Goal: Task Accomplishment & Management: Use online tool/utility

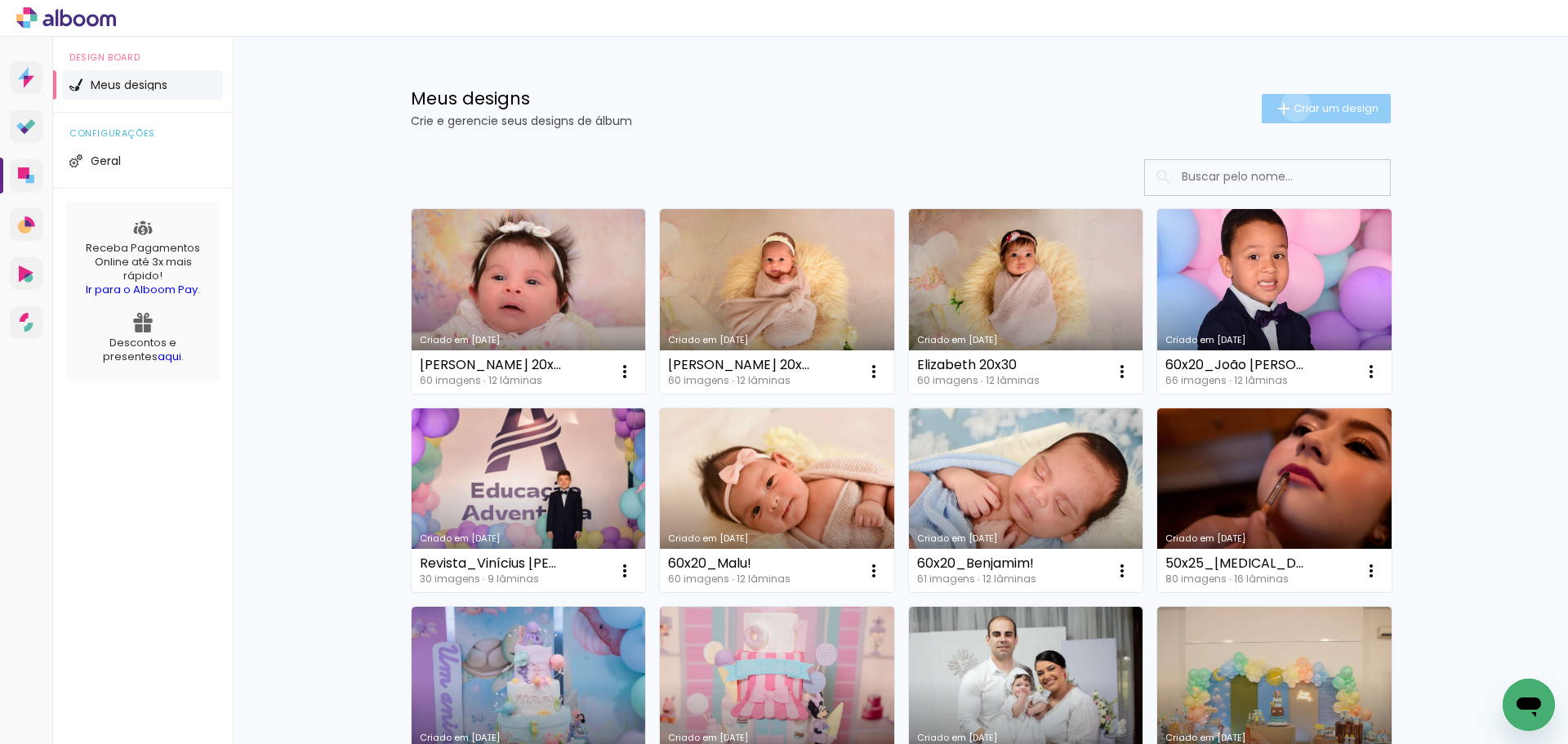
click at [1294, 107] on span "Criar um design" at bounding box center [1336, 108] width 85 height 11
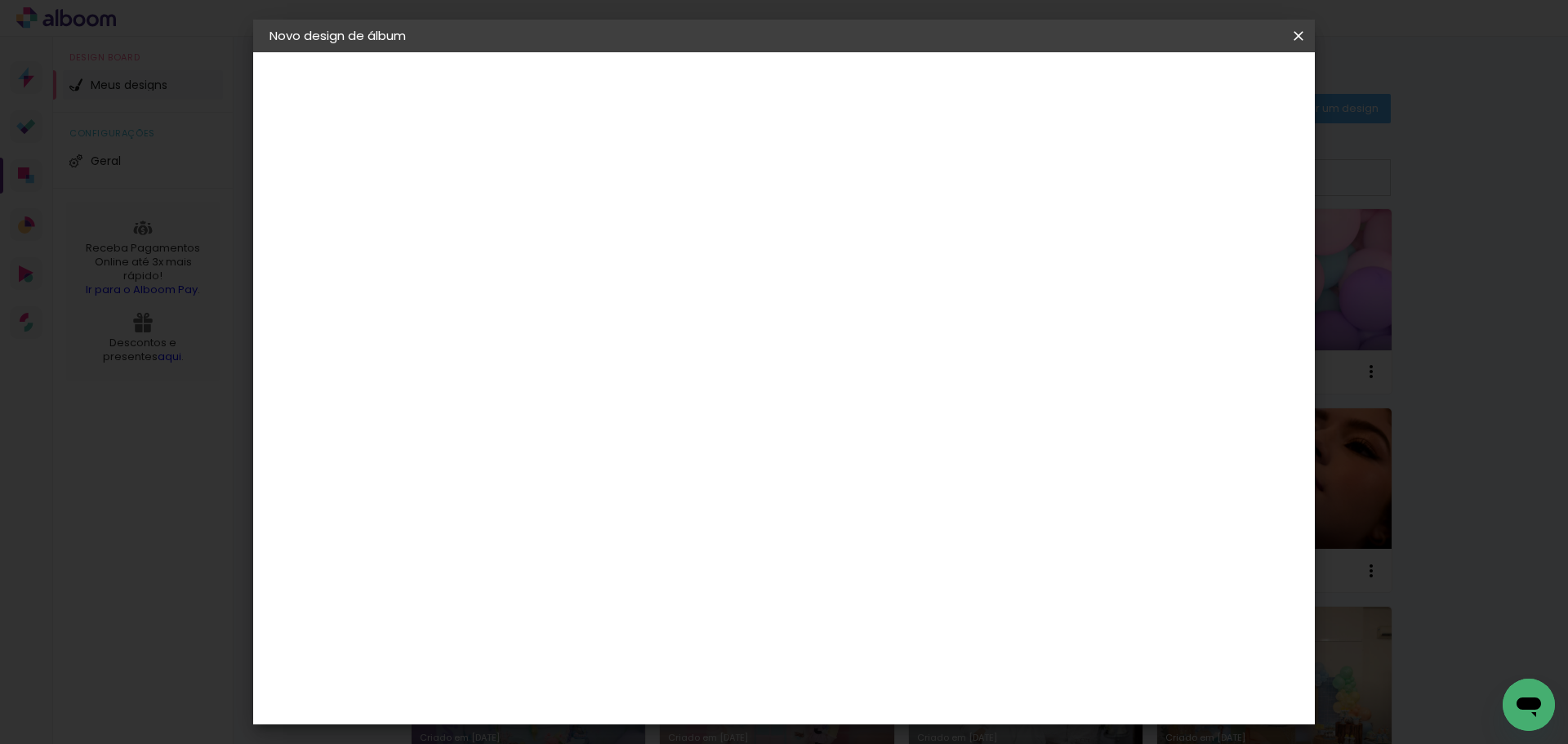
click at [536, 217] on input at bounding box center [536, 219] width 0 height 26
type input "60x20_Abimael"
type paper-input "60x20_Abimael"
click at [0, 0] on slot "Avançar" at bounding box center [0, 0] width 0 height 0
click at [843, 248] on paper-item "Tamanho Livre" at bounding box center [764, 248] width 157 height 36
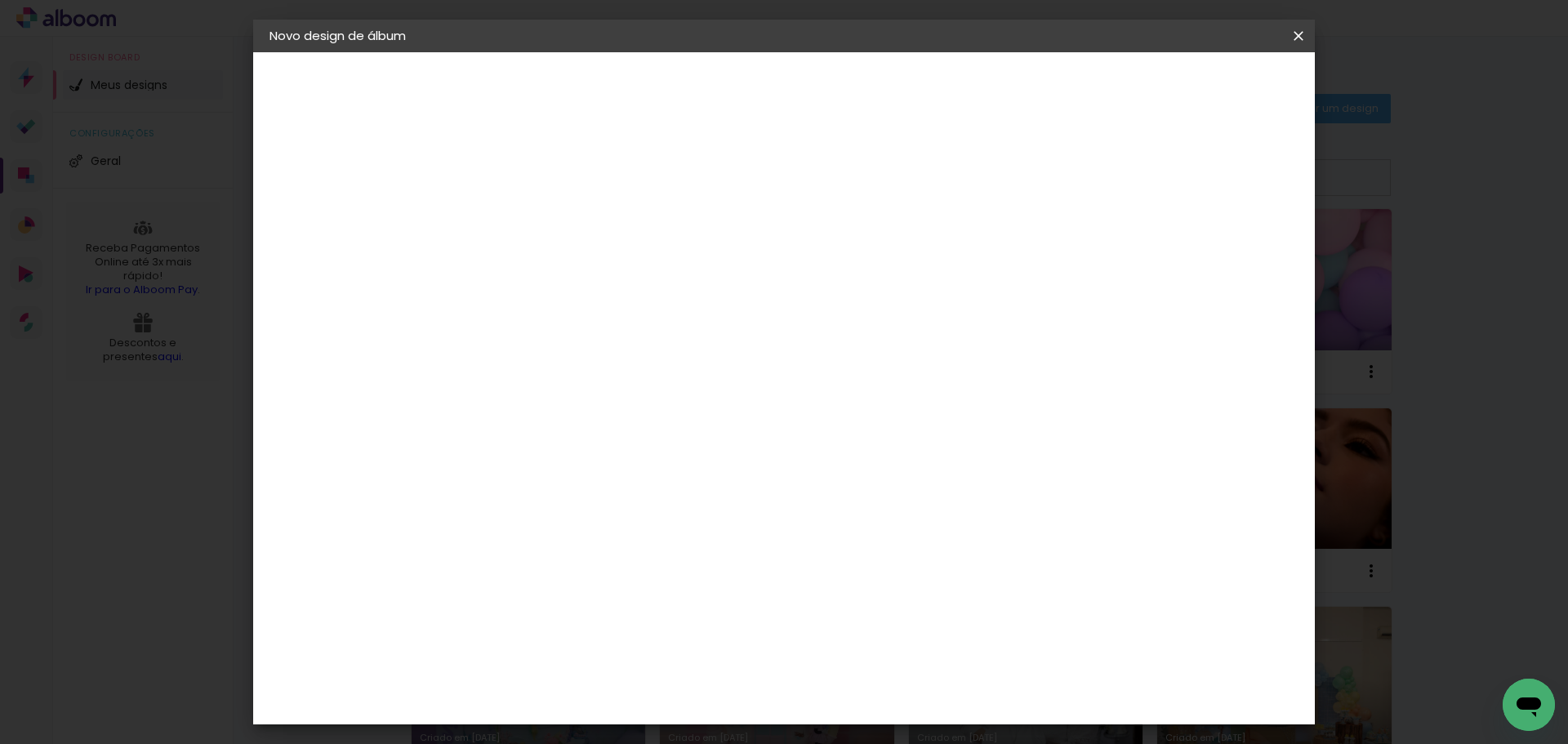
click at [0, 0] on slot "Avançar" at bounding box center [0, 0] width 0 height 0
drag, startPoint x: 497, startPoint y: 463, endPoint x: 476, endPoint y: 461, distance: 21.1
click at [479, 463] on input "30" at bounding box center [485, 464] width 43 height 25
type input "20"
type paper-input "20"
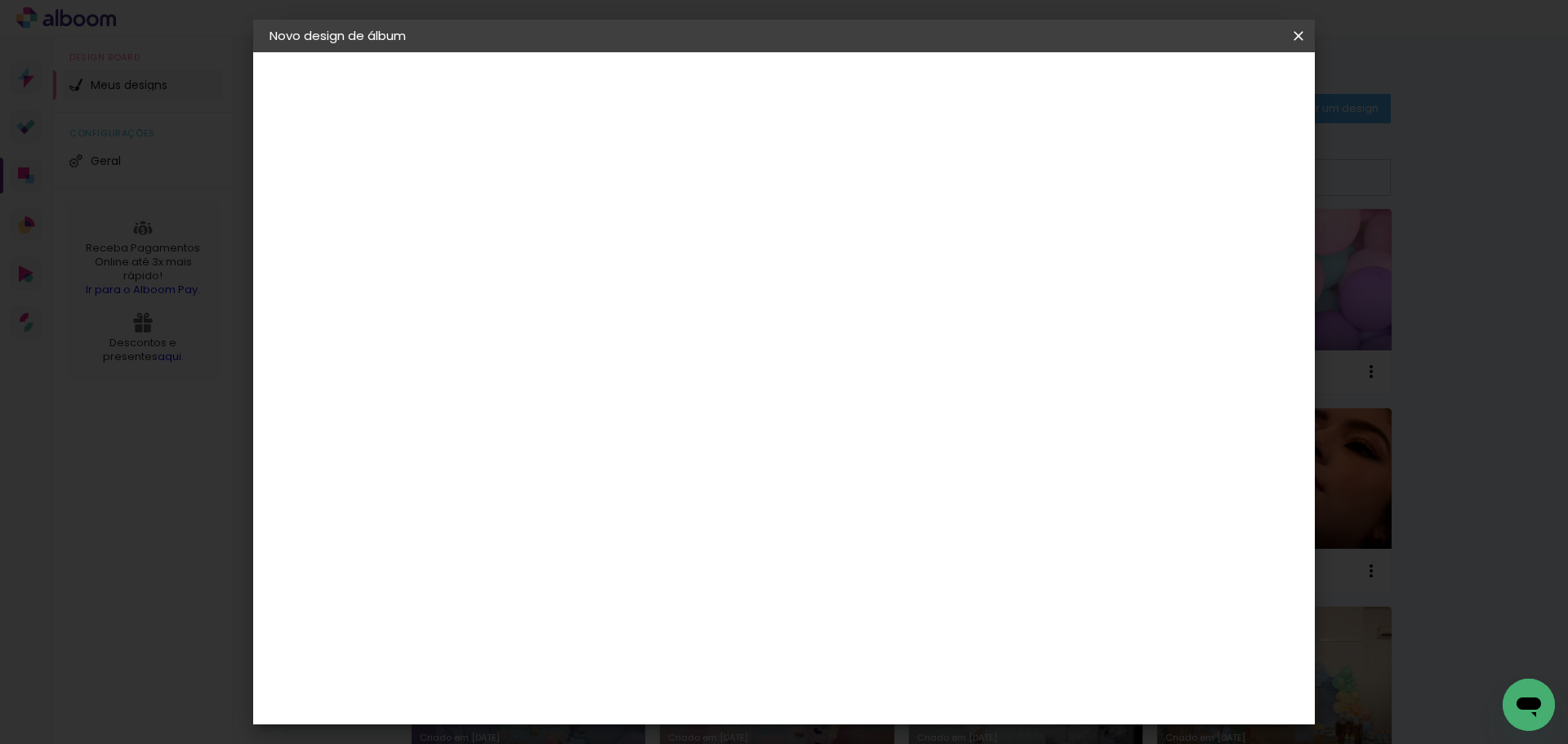
type input "4"
type paper-input "4"
click at [1220, 253] on input "4" at bounding box center [1216, 247] width 29 height 25
type input "3"
type paper-input "3"
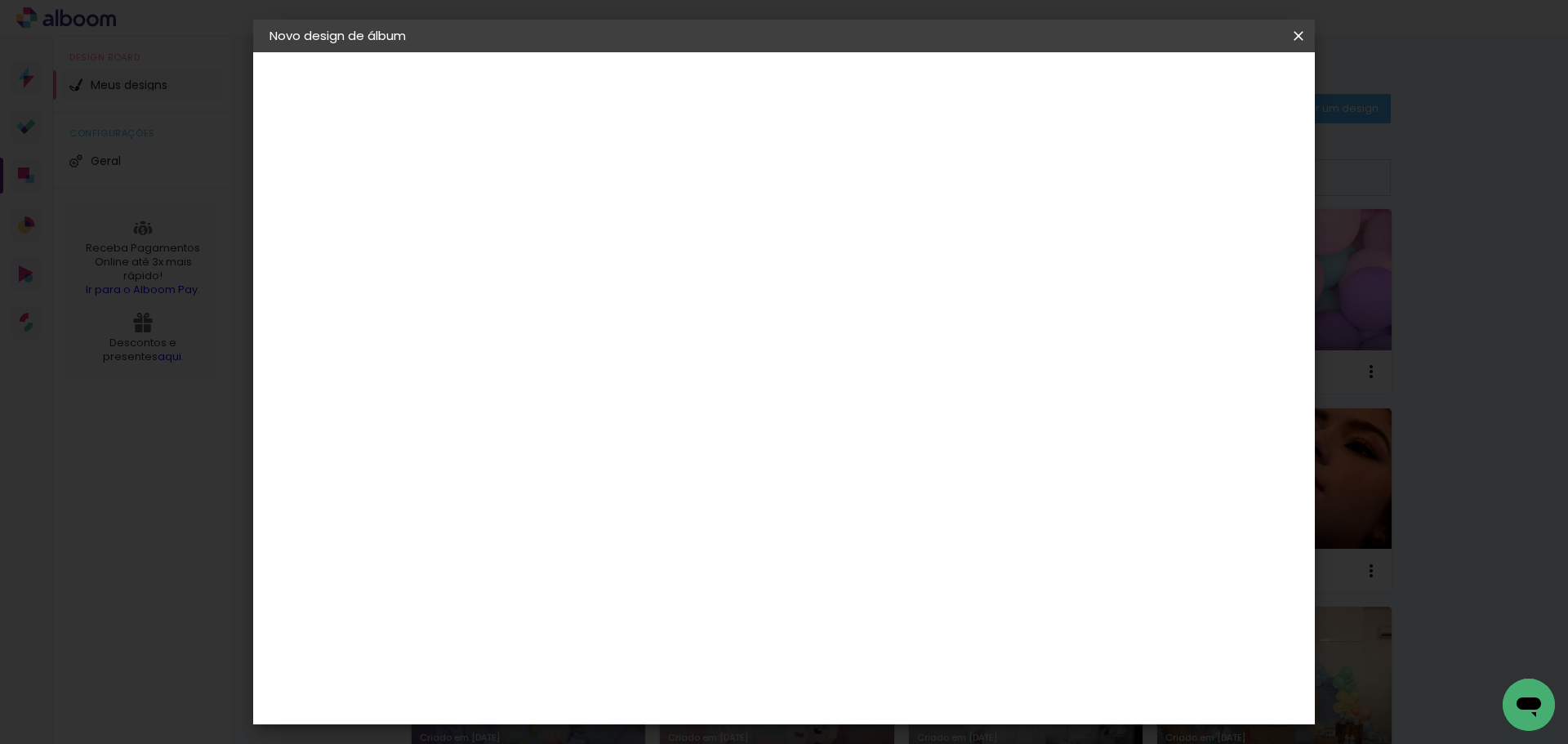
click at [1228, 253] on input "3" at bounding box center [1216, 247] width 29 height 25
type input "2"
type paper-input "2"
click at [1229, 253] on input "2" at bounding box center [1218, 247] width 29 height 25
type input "1"
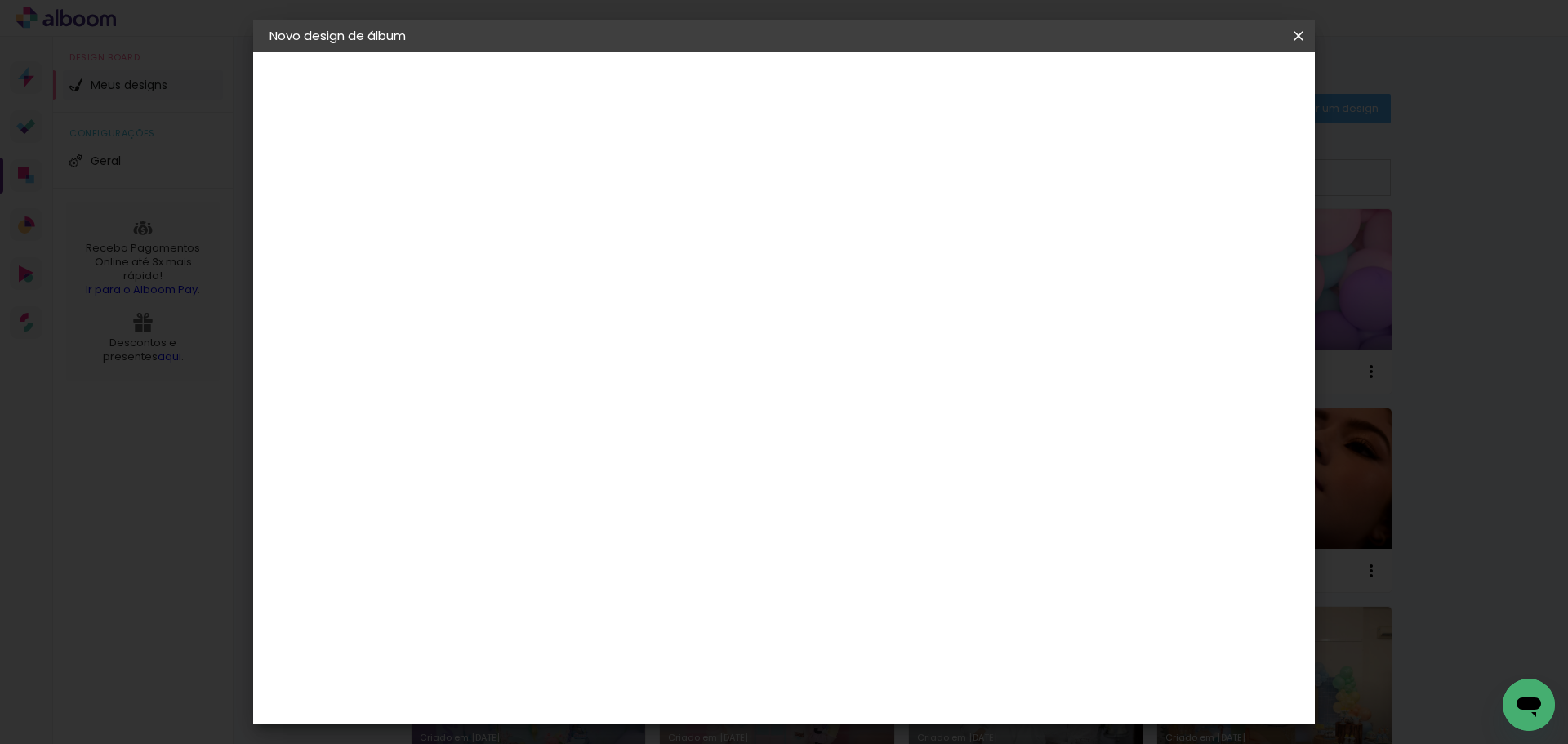
type paper-input "1"
click at [1230, 253] on input "1" at bounding box center [1220, 247] width 29 height 25
type input "0"
click at [1230, 253] on input "0" at bounding box center [1222, 247] width 29 height 25
click at [1237, 337] on div "30 cm cm cm mm A maioria das encadernadoras sugere 5mm de sangria." at bounding box center [851, 272] width 772 height 131
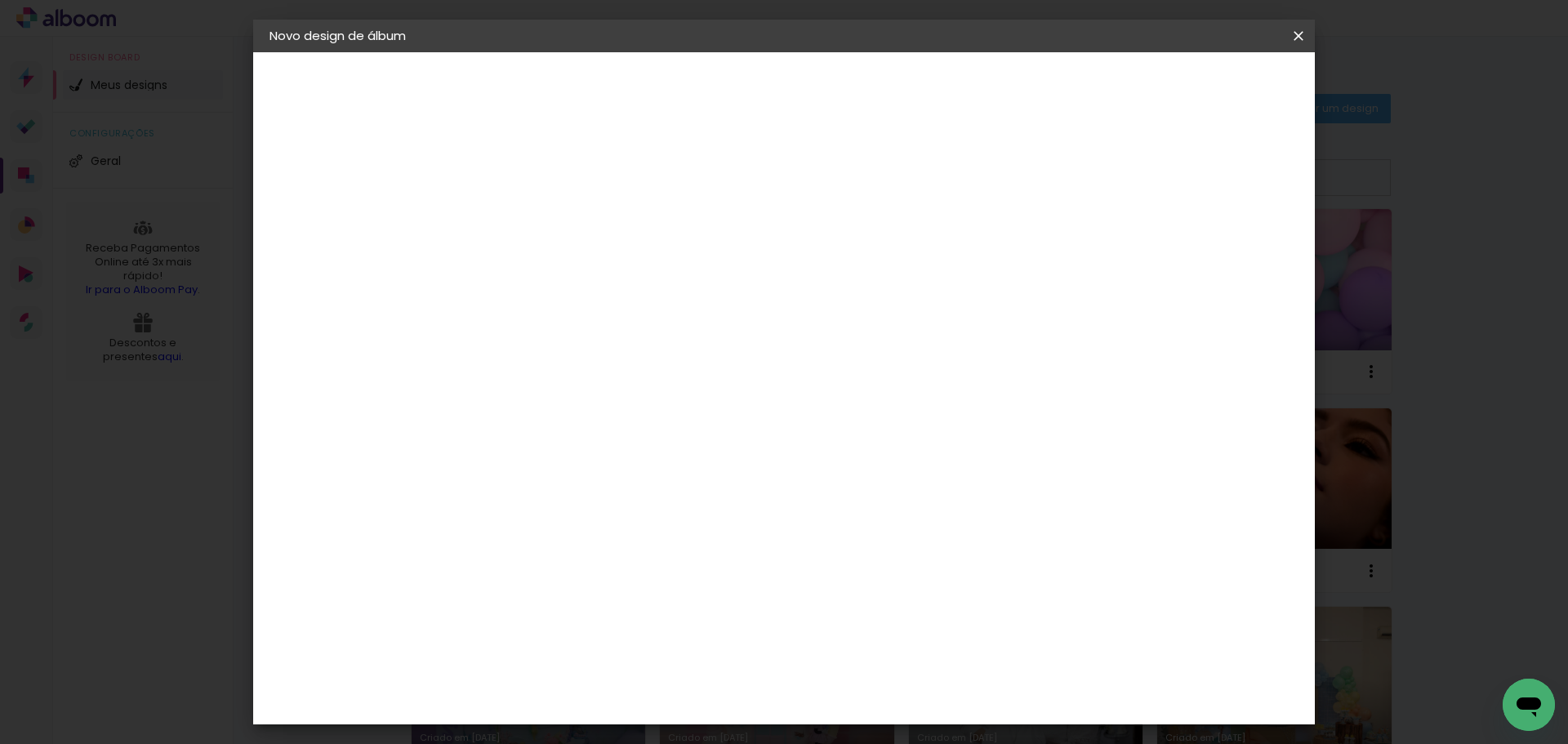
click at [1196, 83] on span "Iniciar design" at bounding box center [1160, 86] width 75 height 12
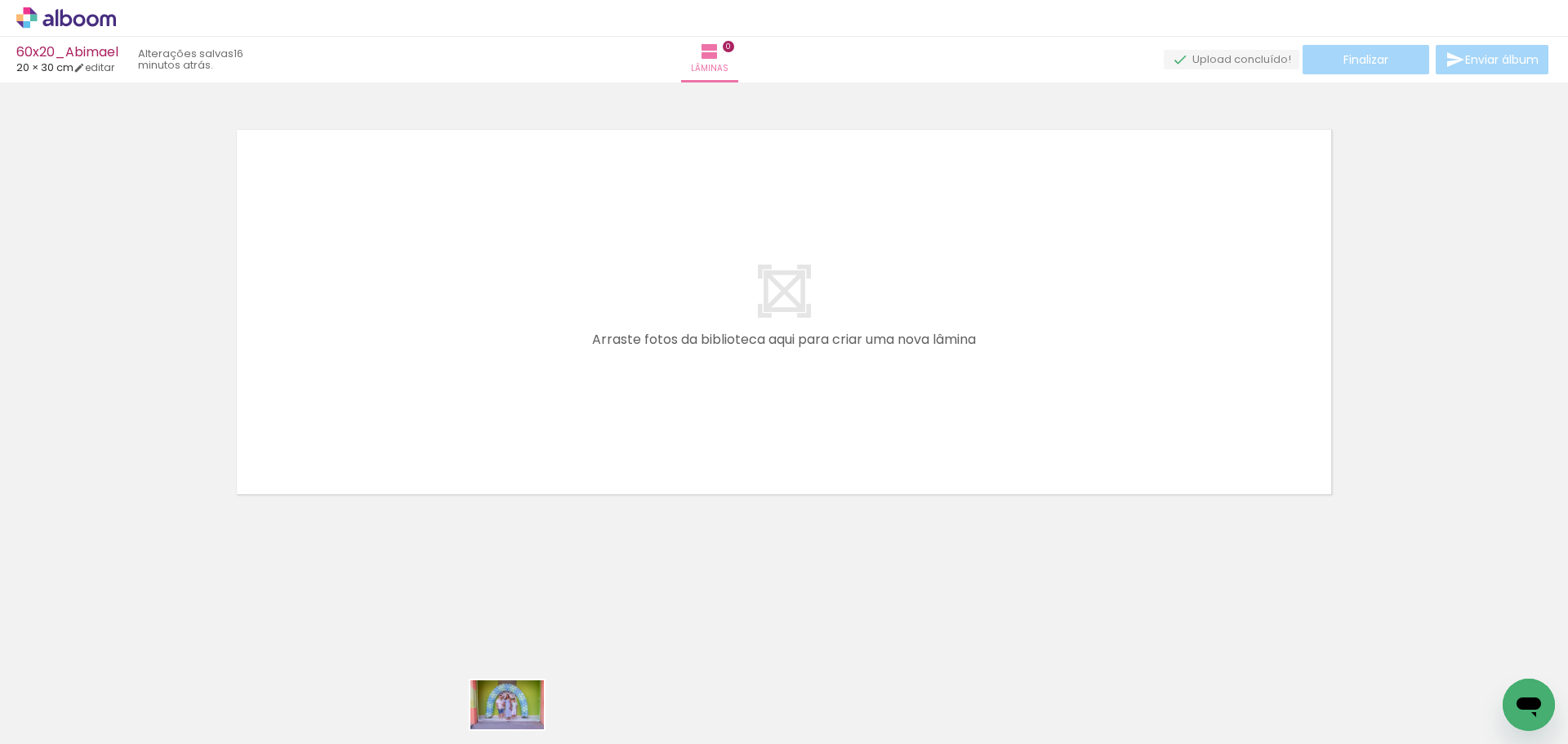
drag, startPoint x: 457, startPoint y: 729, endPoint x: 496, endPoint y: 732, distance: 39.1
click at [0, 0] on slot at bounding box center [0, 0] width 0 height 0
click at [480, 691] on div at bounding box center [443, 689] width 74 height 49
drag, startPoint x: 911, startPoint y: 681, endPoint x: 895, endPoint y: 616, distance: 66.9
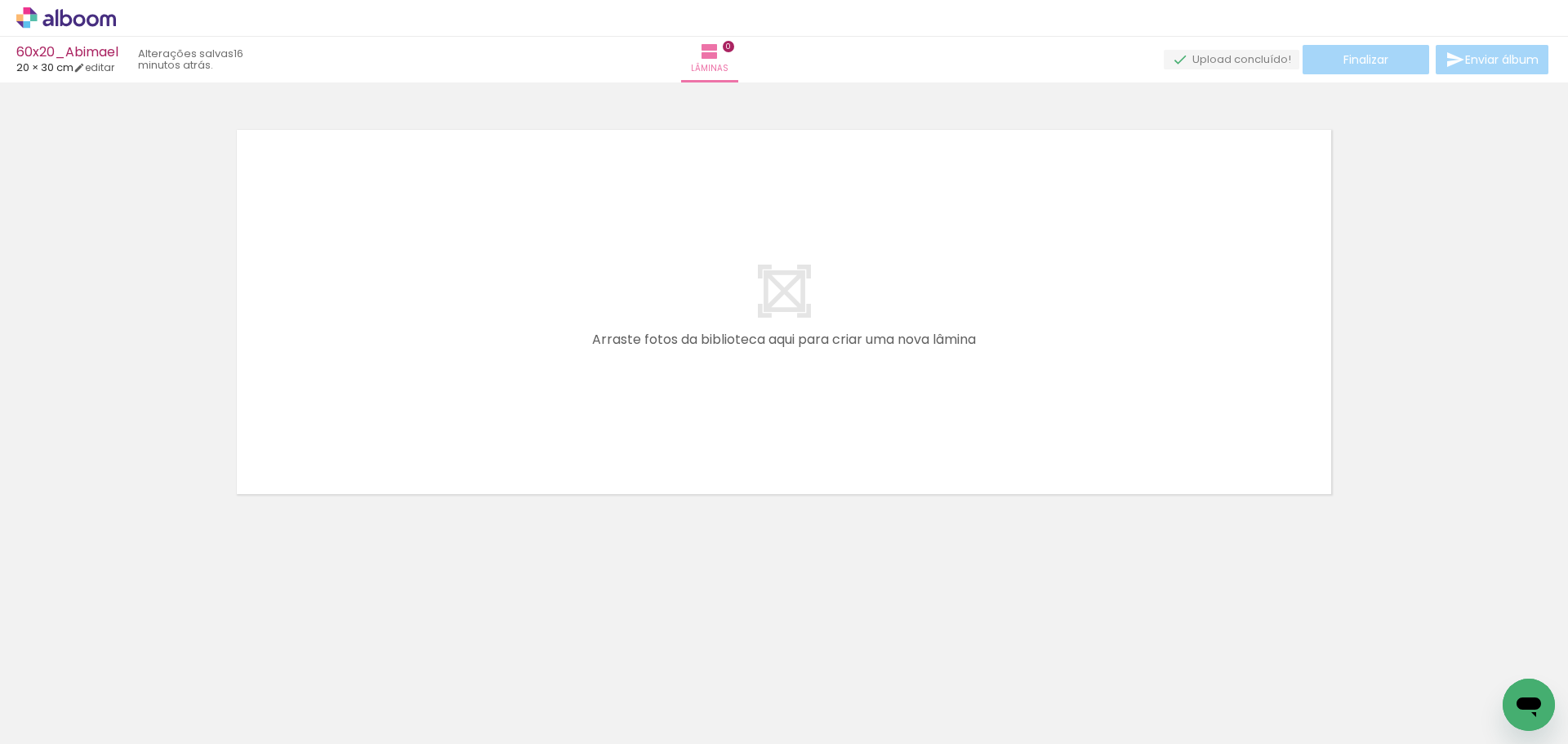
click at [480, 681] on div at bounding box center [443, 689] width 74 height 49
click at [480, 687] on div at bounding box center [443, 689] width 74 height 49
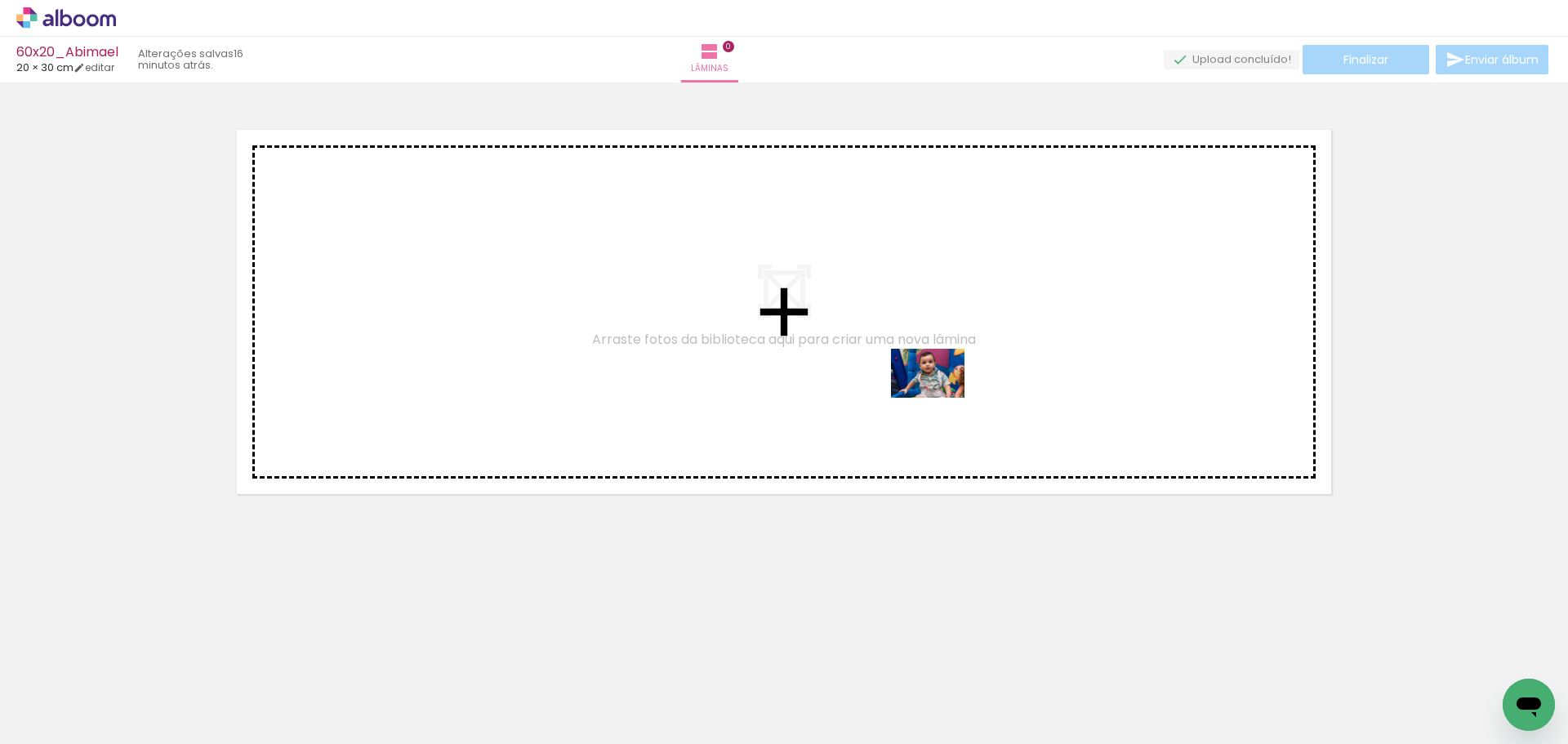
drag, startPoint x: 911, startPoint y: 685, endPoint x: 941, endPoint y: 395, distance: 291.5
click at [941, 395] on quentale-workspace at bounding box center [784, 372] width 1568 height 744
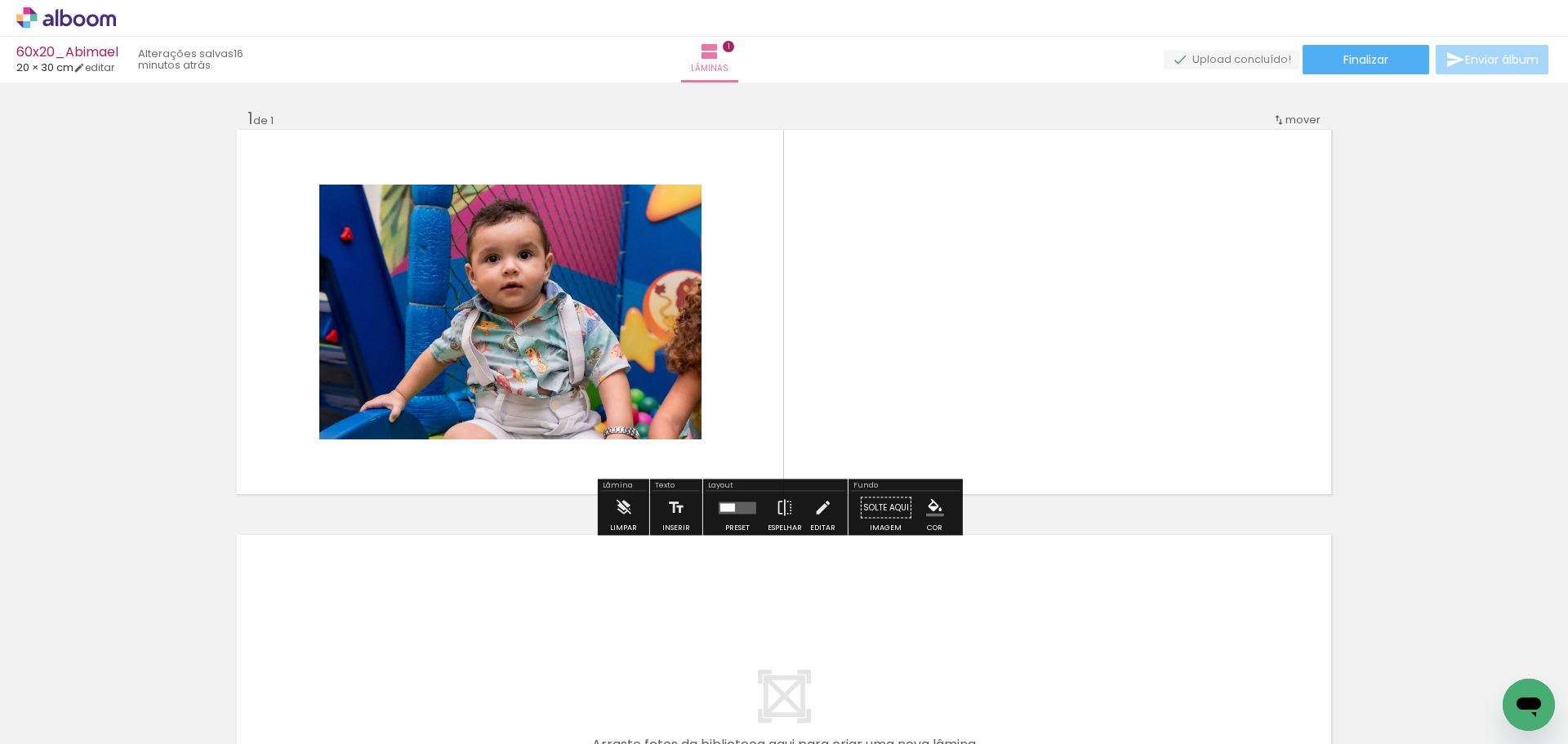
click at [730, 503] on div at bounding box center [727, 507] width 15 height 8
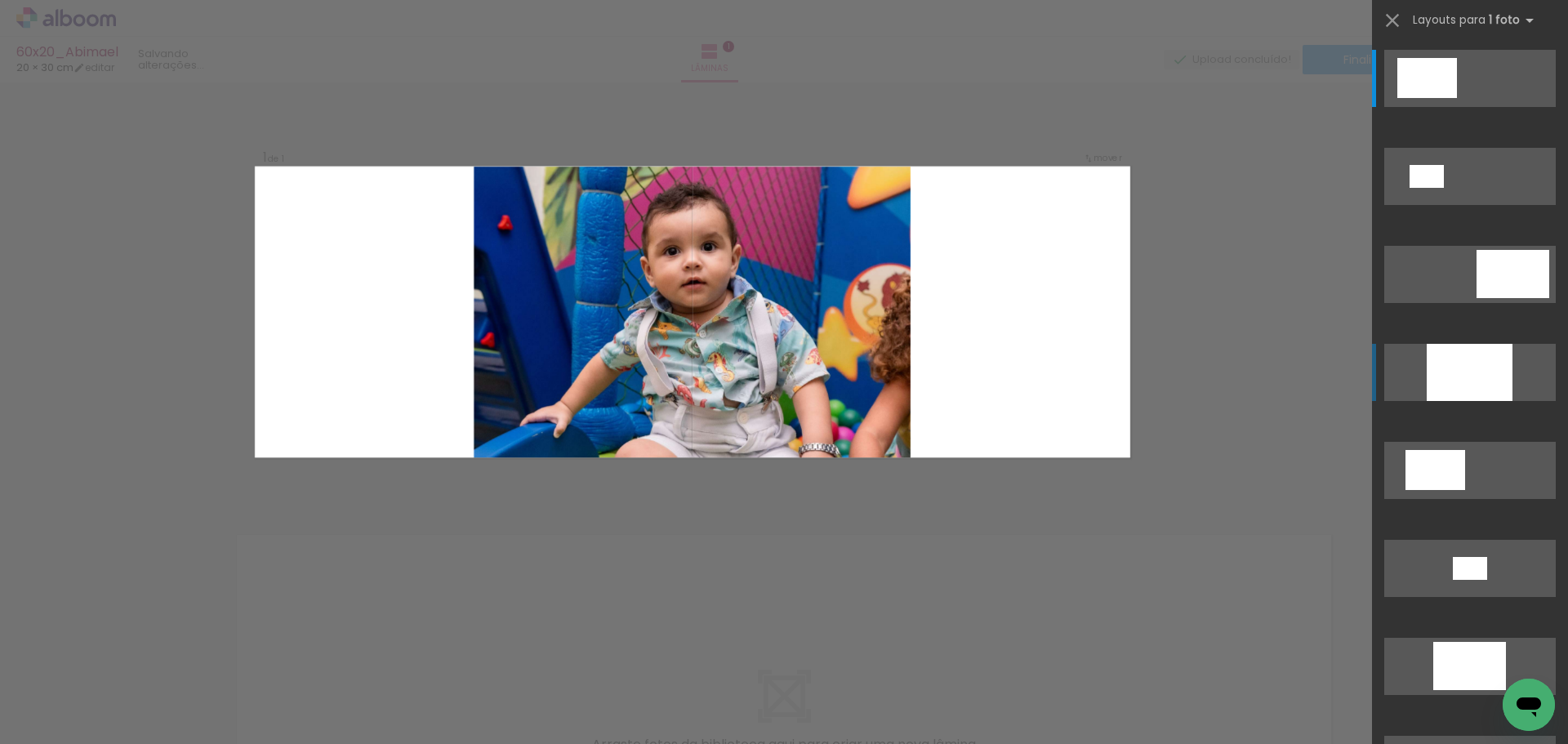
click at [1452, 370] on div at bounding box center [1469, 372] width 86 height 57
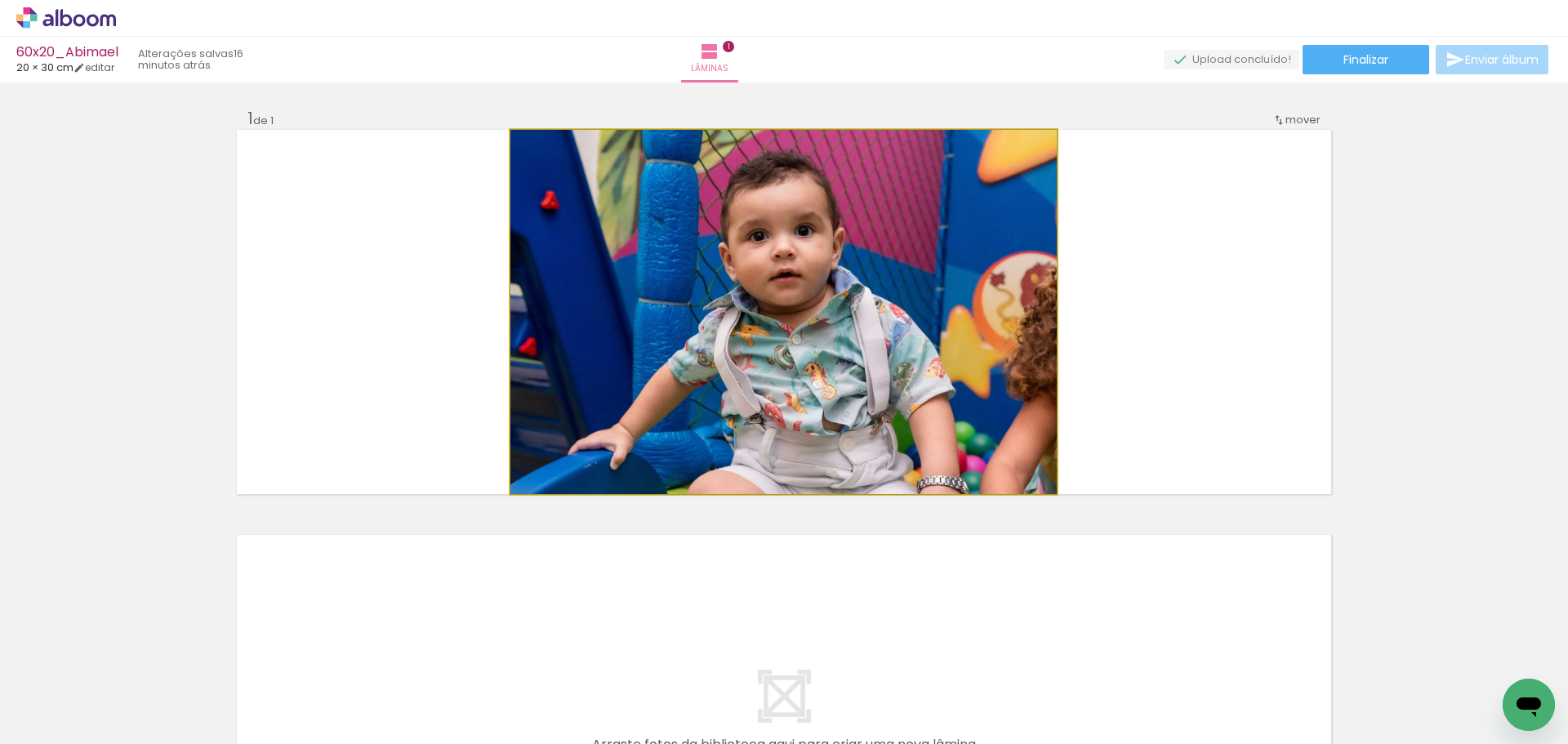
click at [1010, 331] on quentale-photo at bounding box center [783, 312] width 546 height 364
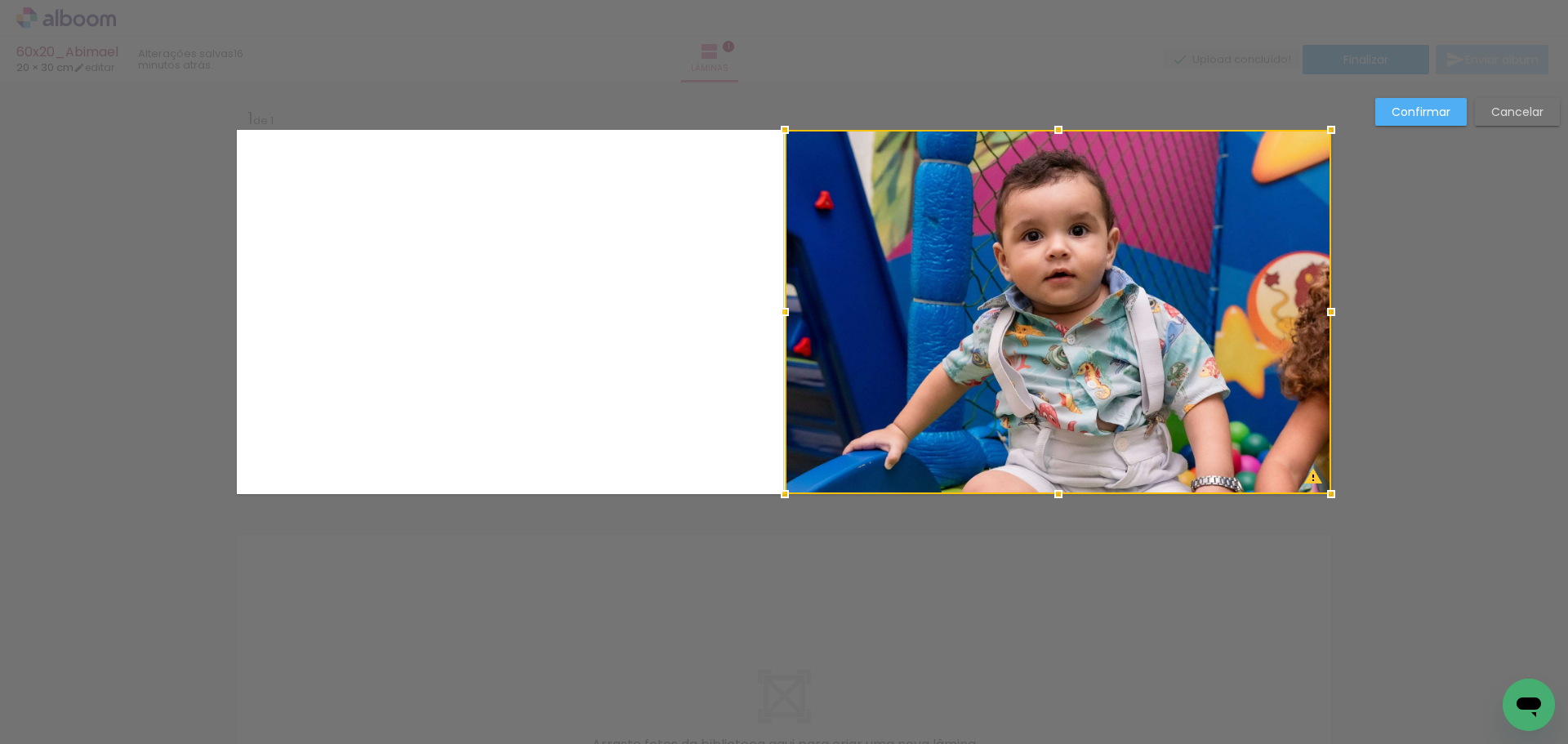
drag, startPoint x: 965, startPoint y: 320, endPoint x: 1328, endPoint y: 237, distance: 372.4
click at [1271, 303] on div at bounding box center [1057, 312] width 546 height 364
click at [0, 0] on slot "Confirmar" at bounding box center [0, 0] width 0 height 0
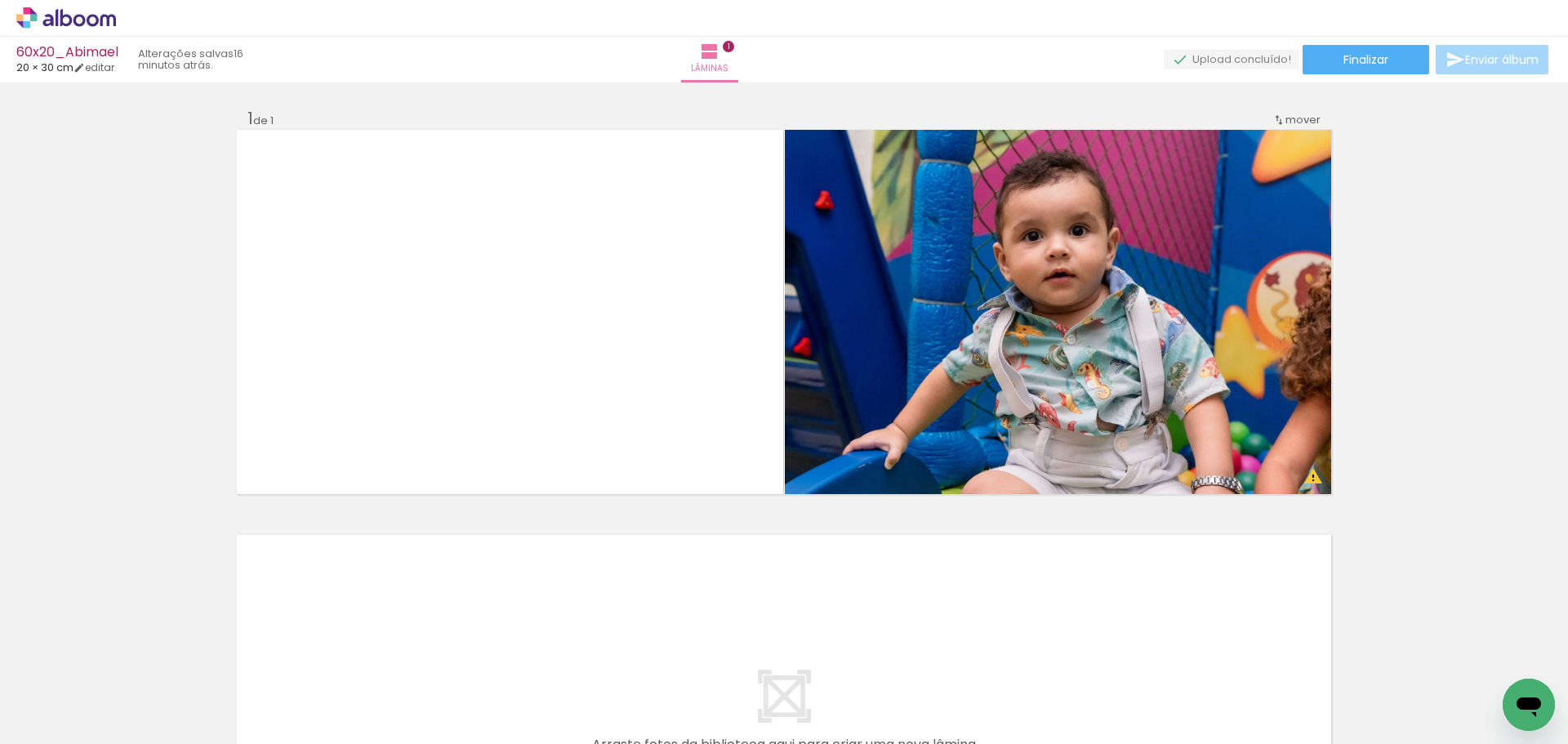
scroll to position [0, 32]
click at [259, 687] on div at bounding box center [223, 689] width 74 height 49
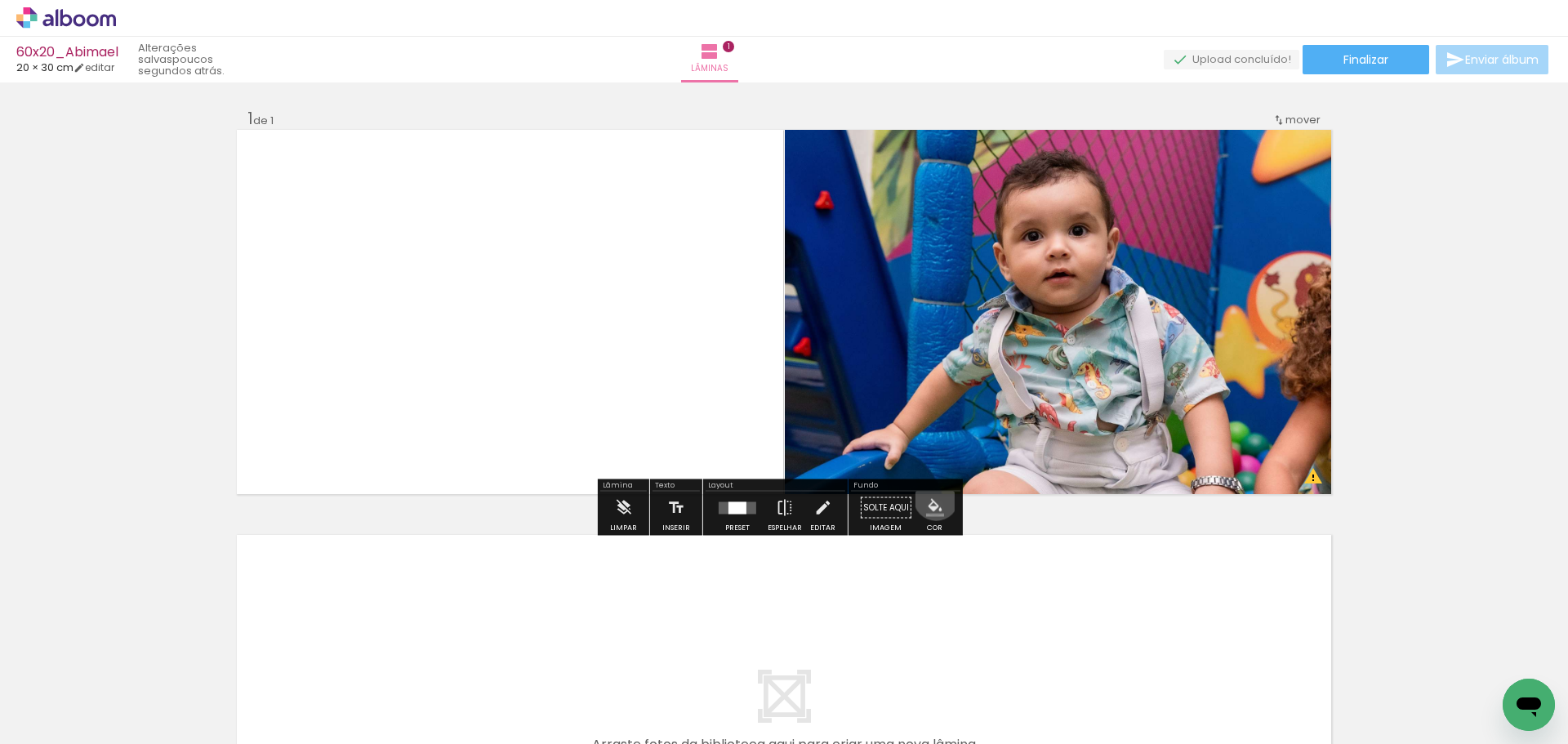
click at [931, 499] on iron-icon "color picker" at bounding box center [935, 508] width 18 height 18
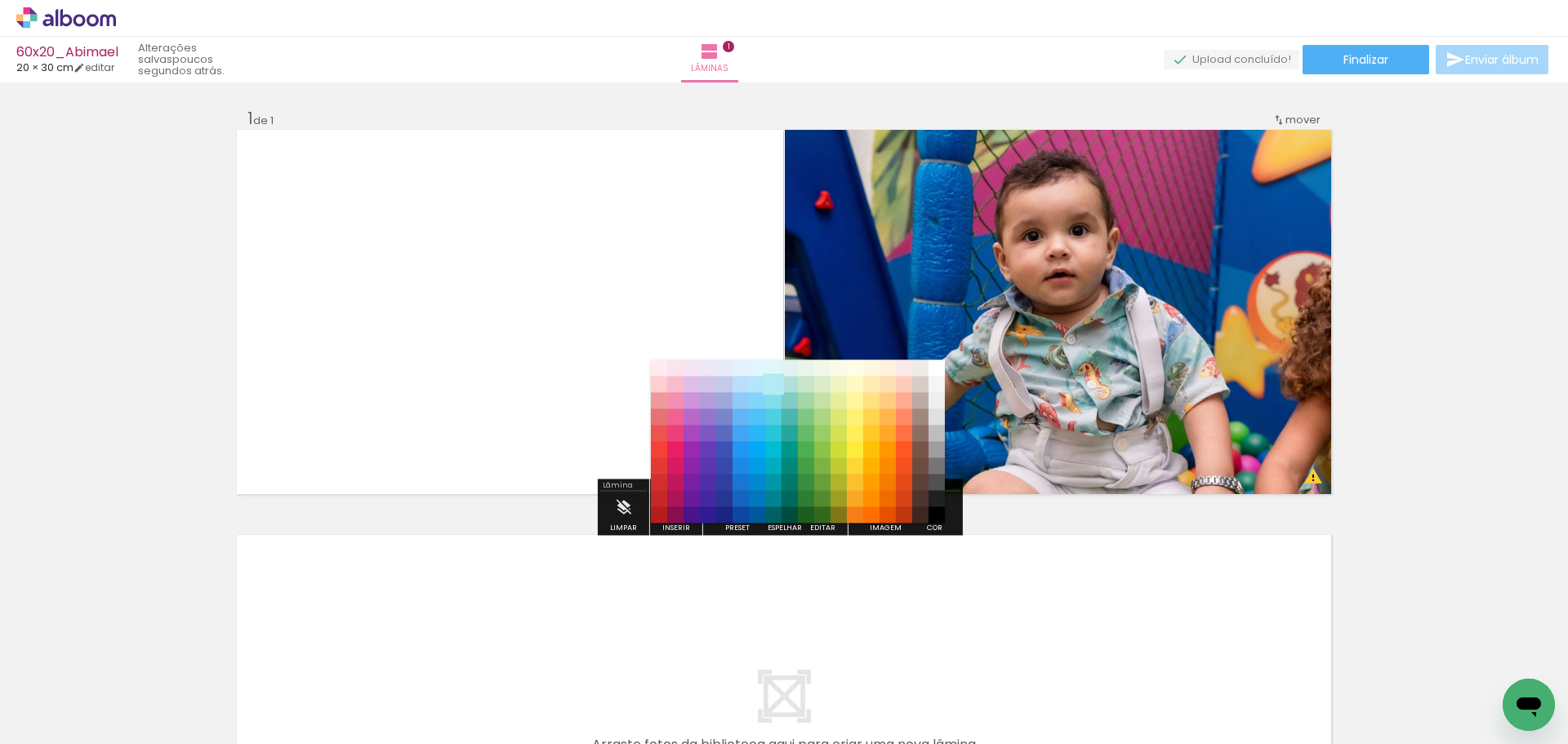
click at [772, 382] on paper-item "#b2ebf2" at bounding box center [773, 384] width 16 height 16
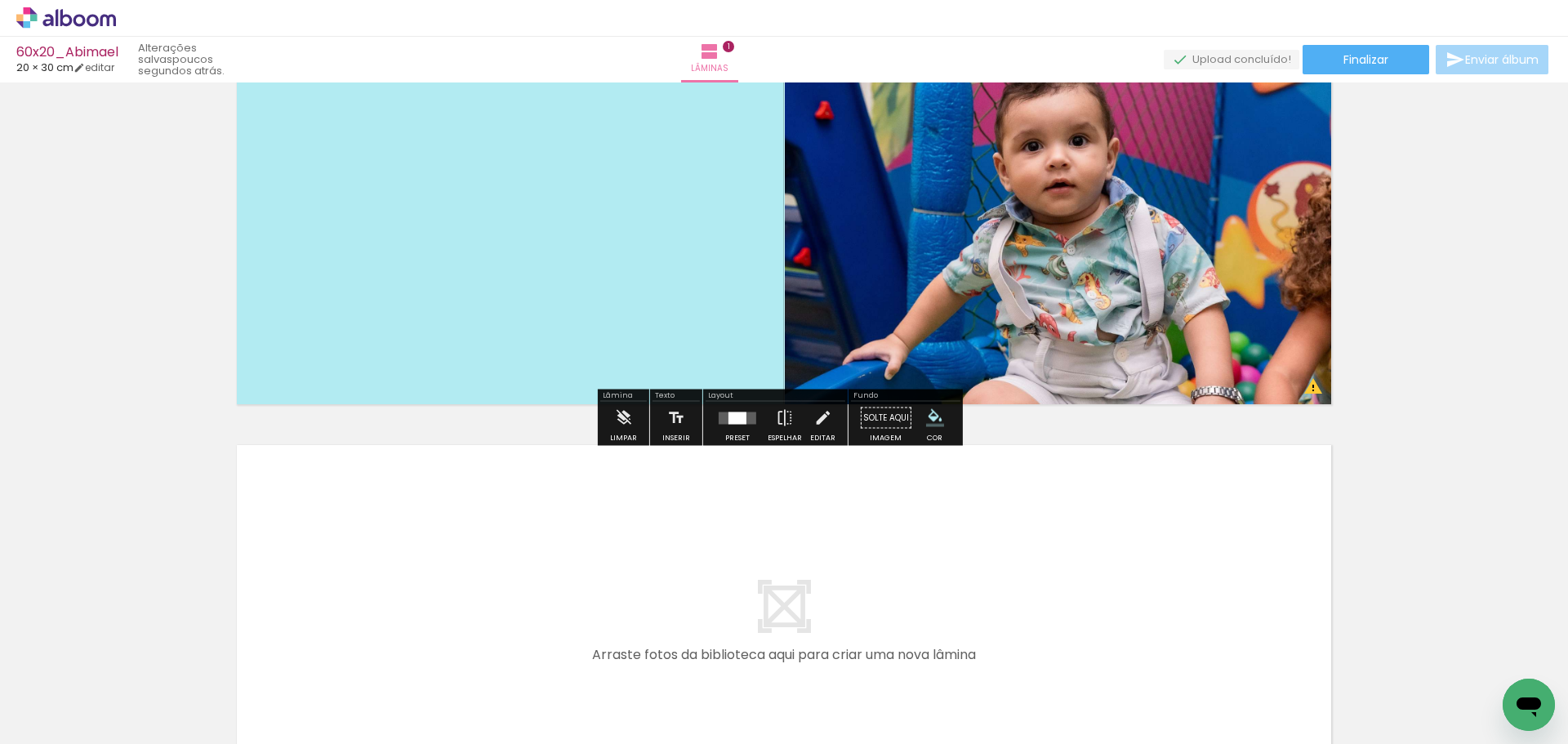
scroll to position [163, 0]
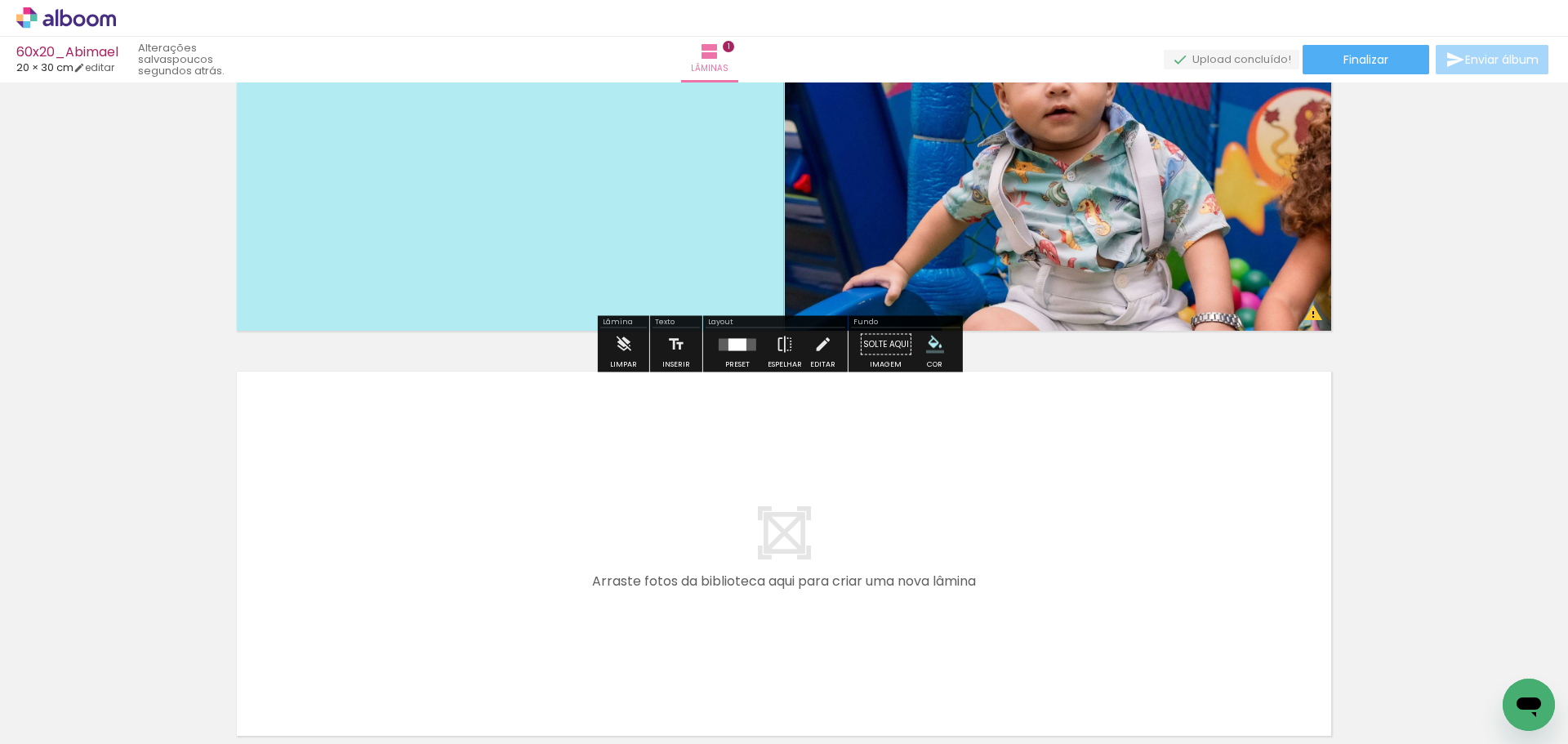
click at [927, 348] on iron-icon "color picker" at bounding box center [935, 344] width 18 height 18
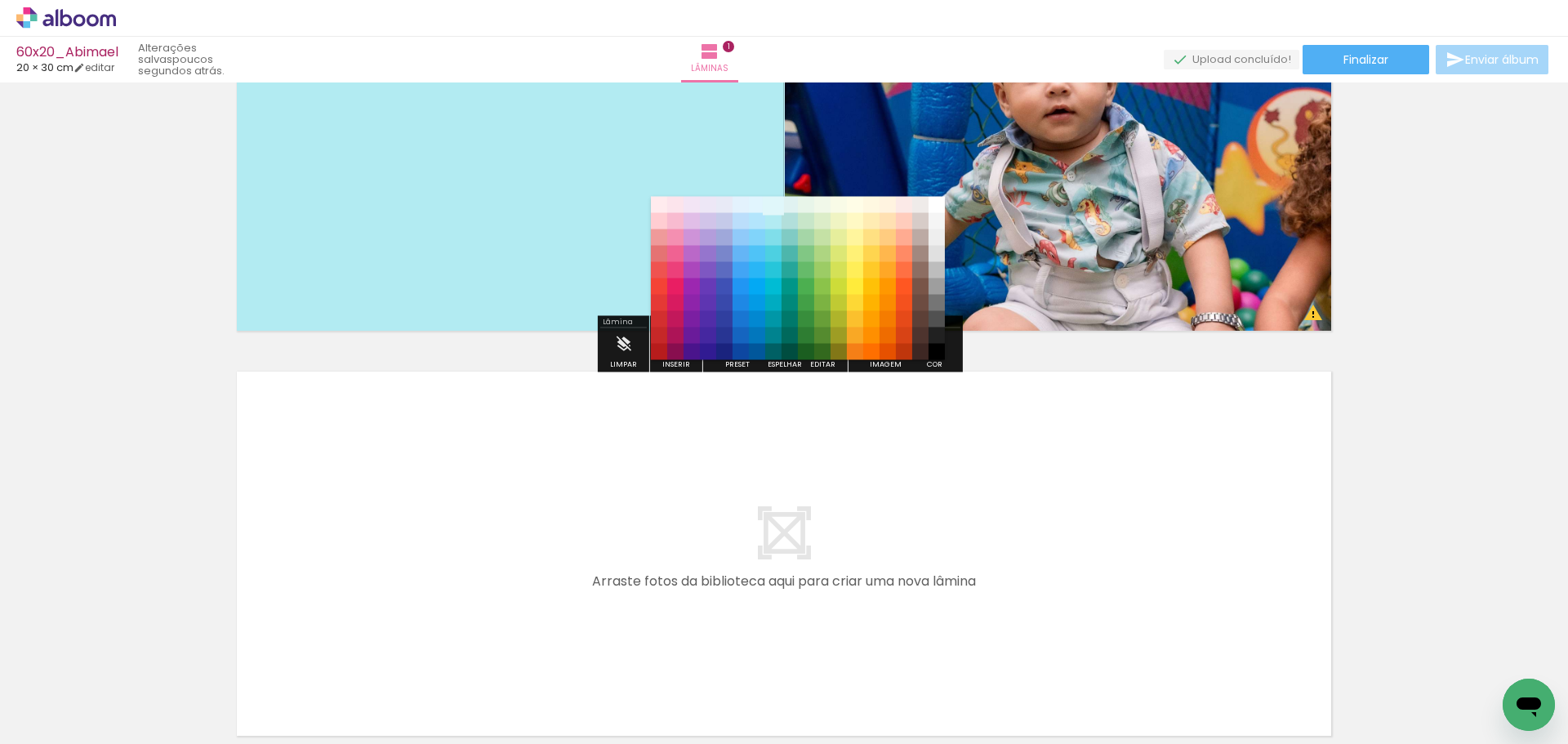
click at [770, 203] on paper-item "#e0f7fa" at bounding box center [773, 205] width 16 height 16
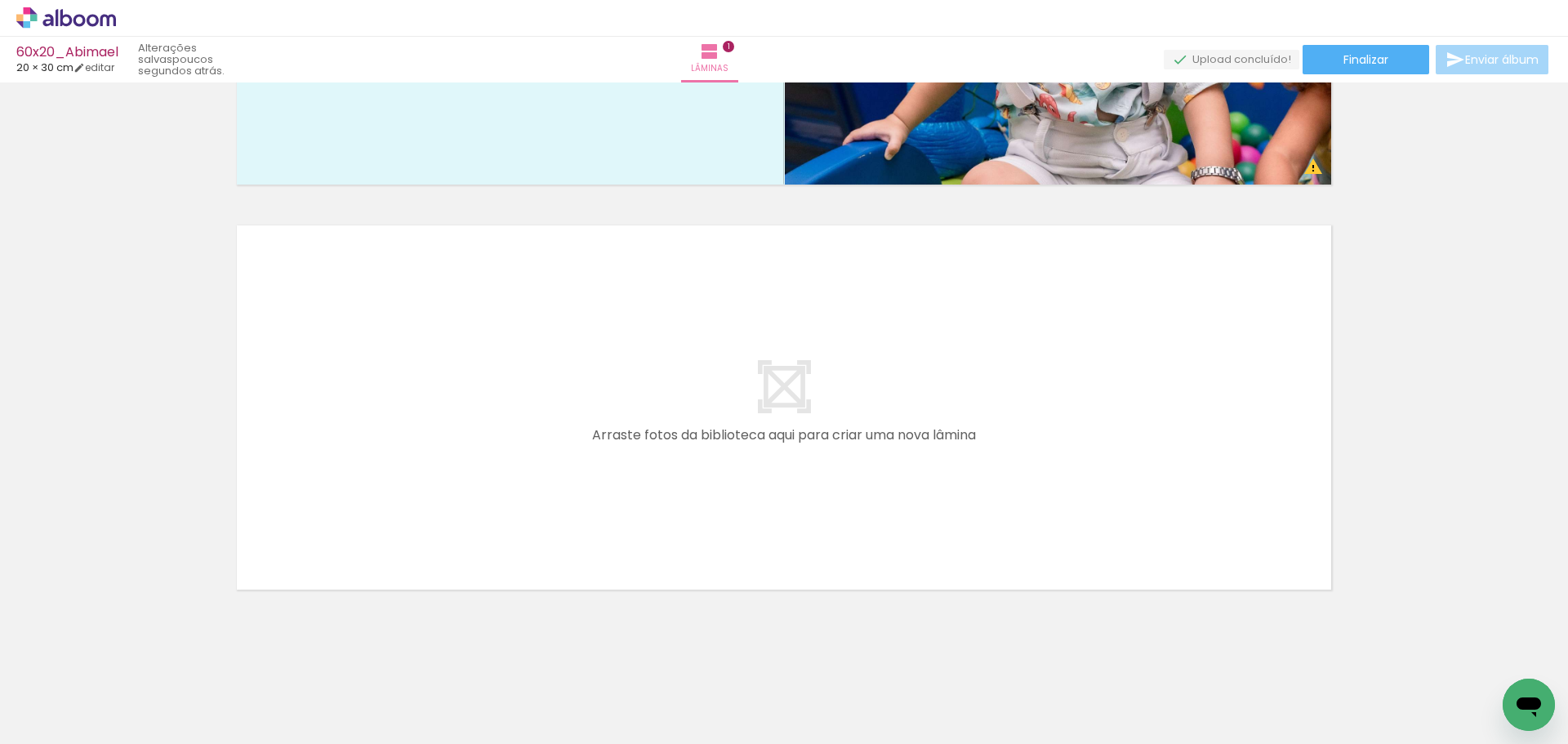
scroll to position [314, 0]
